Goal: Task Accomplishment & Management: Use online tool/utility

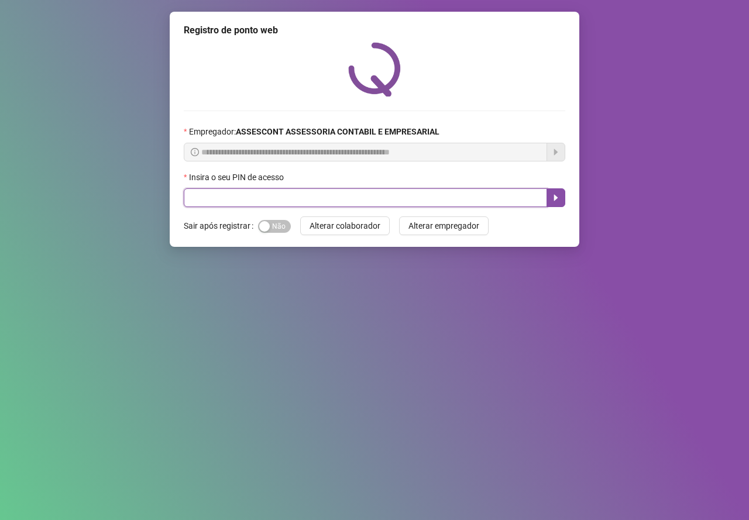
click at [374, 196] on input "text" at bounding box center [365, 197] width 363 height 19
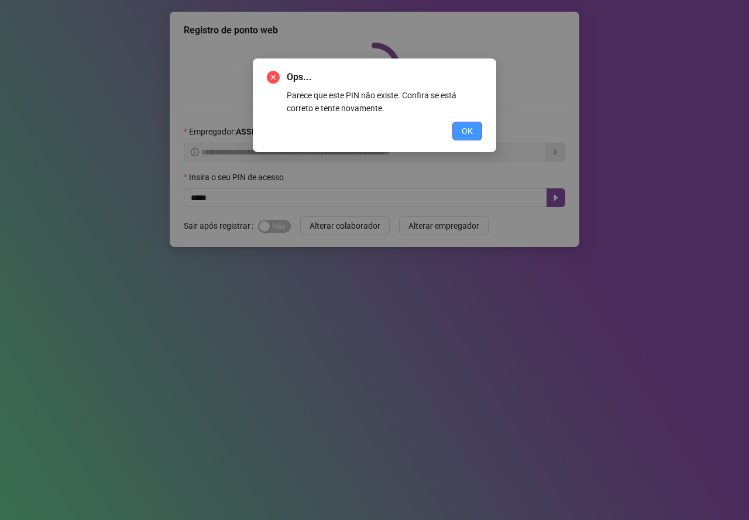
click at [480, 126] on button "OK" at bounding box center [467, 131] width 30 height 19
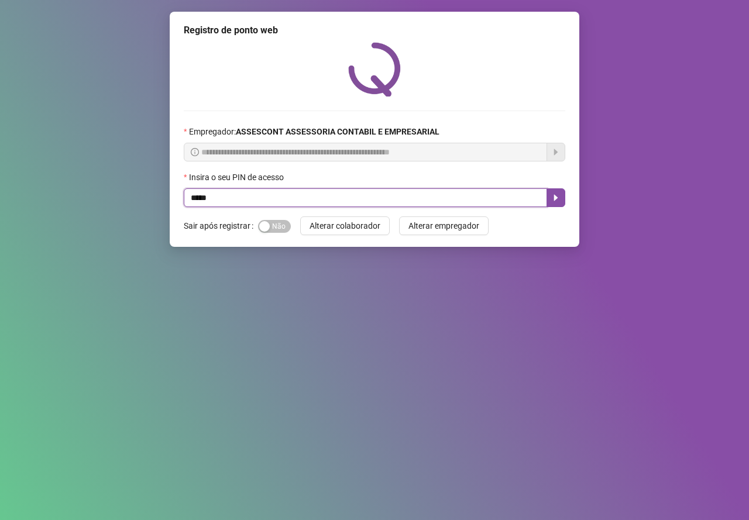
type input "*****"
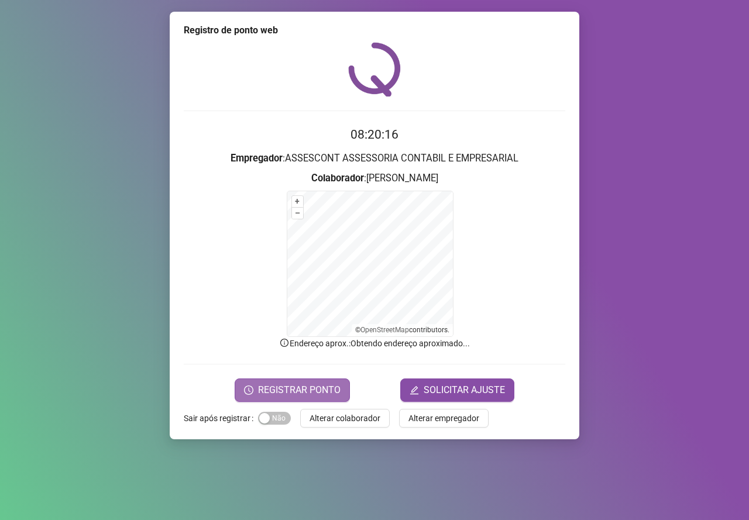
click at [294, 392] on span "REGISTRAR PONTO" at bounding box center [299, 390] width 82 height 14
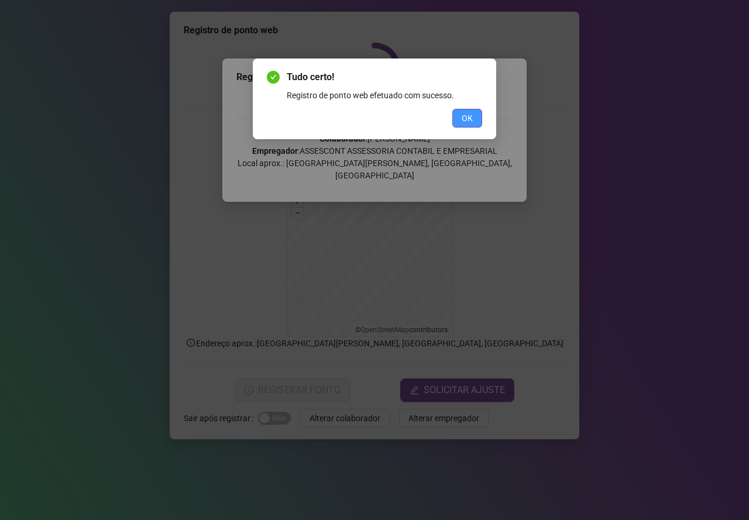
click at [474, 119] on button "OK" at bounding box center [467, 118] width 30 height 19
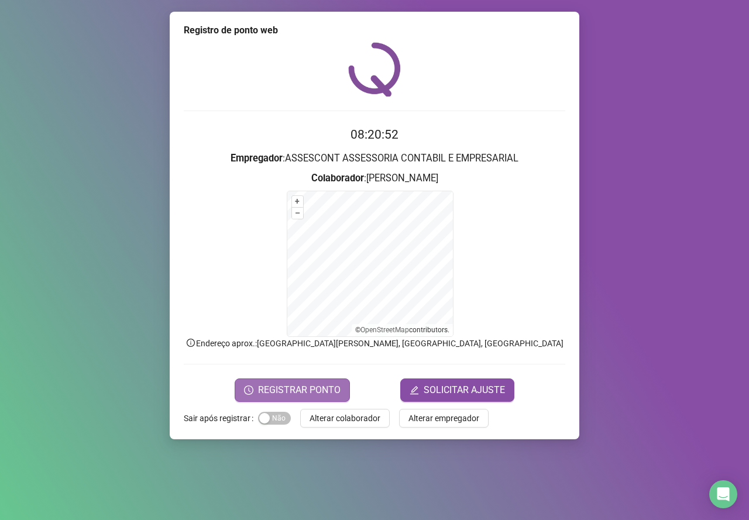
click at [318, 390] on span "REGISTRAR PONTO" at bounding box center [299, 390] width 82 height 14
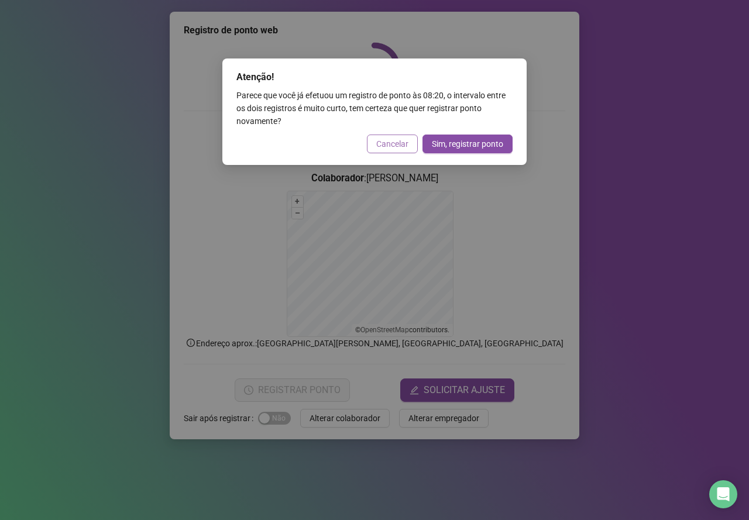
click at [391, 142] on span "Cancelar" at bounding box center [392, 143] width 32 height 13
